Goal: Check status: Check status

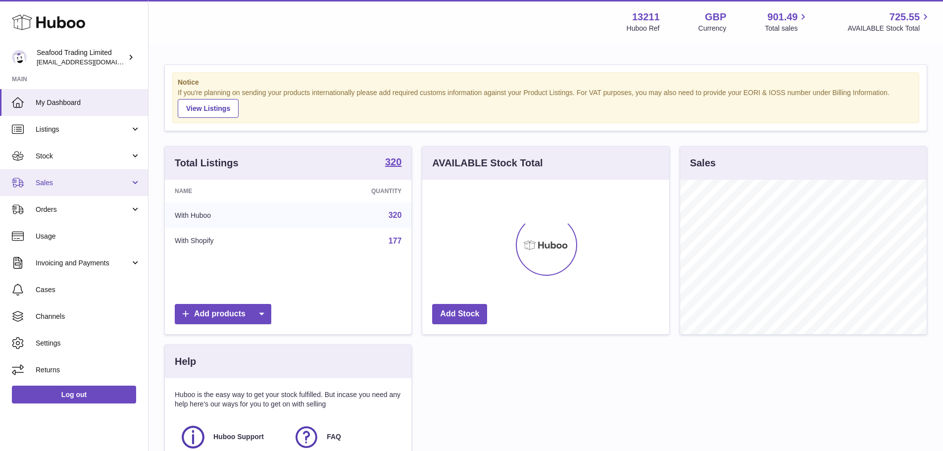
scroll to position [154, 247]
click at [71, 176] on link "Sales" at bounding box center [74, 182] width 148 height 27
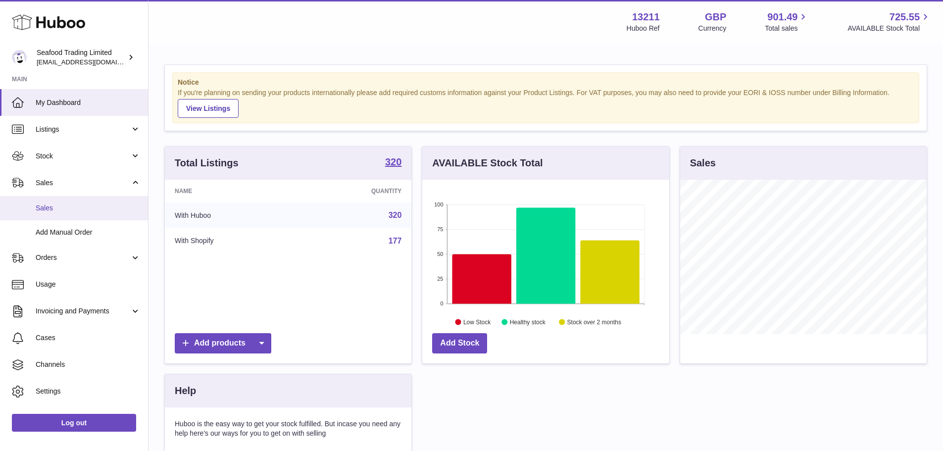
click at [79, 202] on link "Sales" at bounding box center [74, 208] width 148 height 24
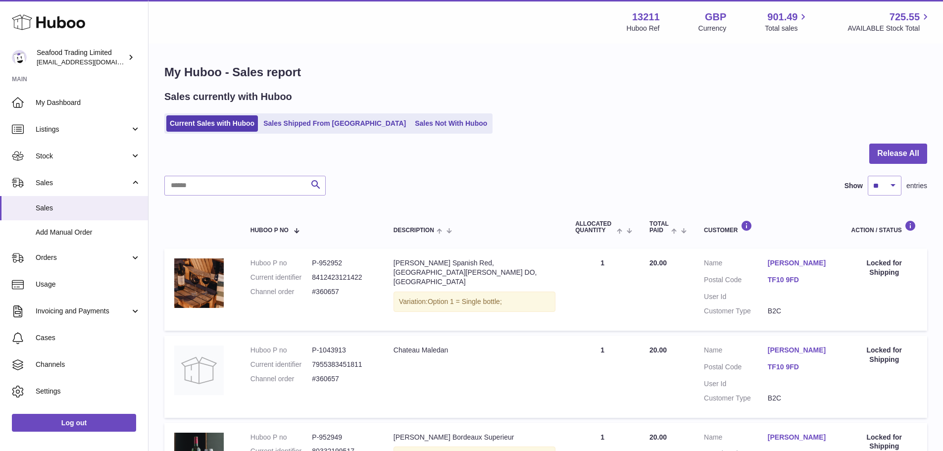
click at [352, 130] on link "Sales Shipped From Huboo" at bounding box center [334, 123] width 149 height 16
click at [334, 125] on link "Sales Shipped From Huboo" at bounding box center [334, 123] width 149 height 16
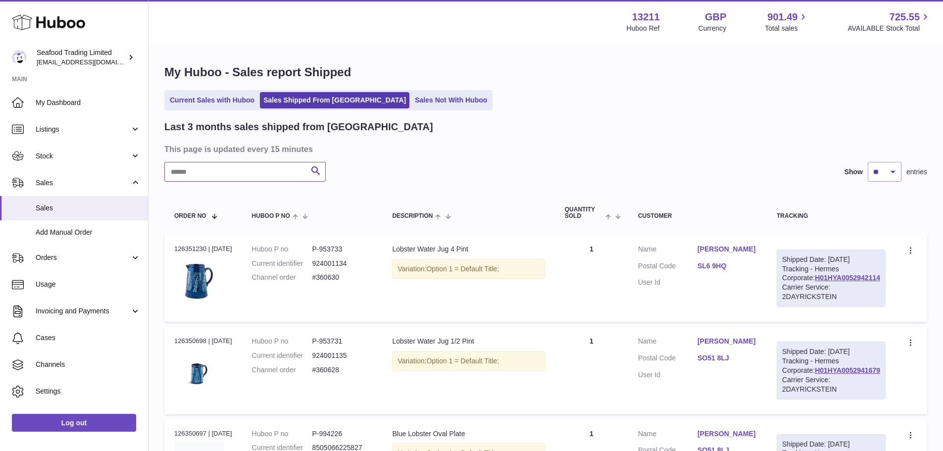
click at [248, 175] on input "text" at bounding box center [244, 172] width 161 height 20
paste input "******"
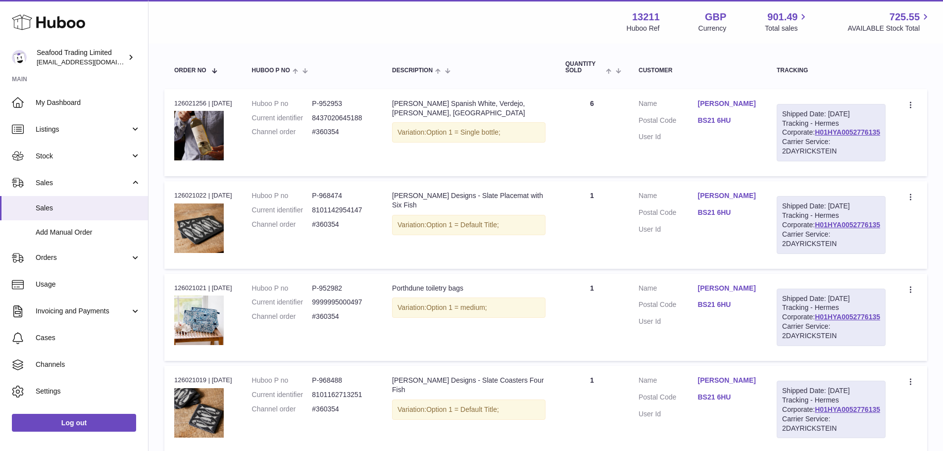
scroll to position [157, 0]
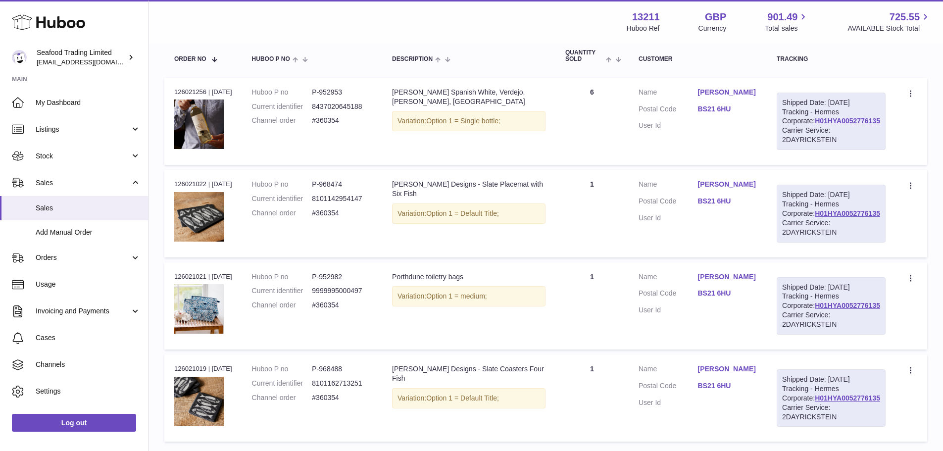
type input "******"
click at [181, 88] on div "Order no 126021256 | 6th Oct" at bounding box center [203, 92] width 58 height 9
copy div "126021256"
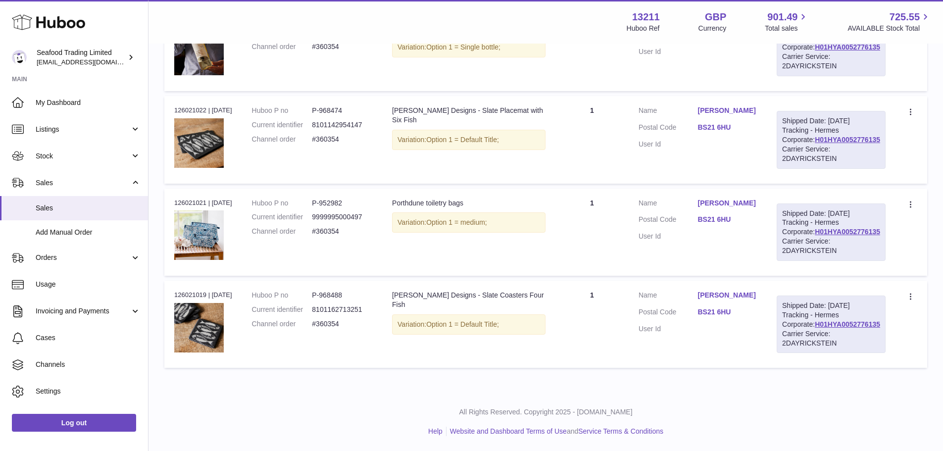
scroll to position [256, 0]
click at [342, 106] on dd "P-968474" at bounding box center [342, 110] width 60 height 9
copy dd "968474"
